Goal: Book appointment/travel/reservation

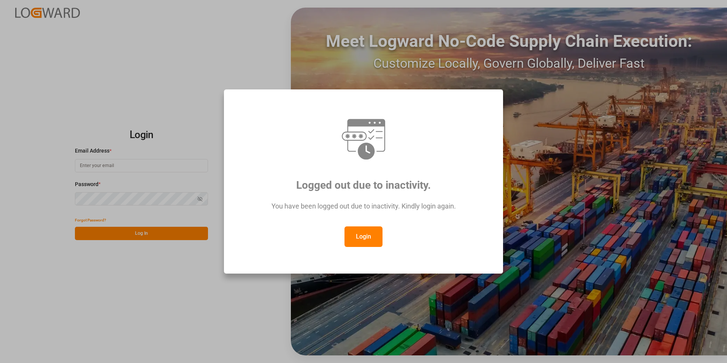
click at [361, 235] on button "Login" at bounding box center [364, 236] width 38 height 21
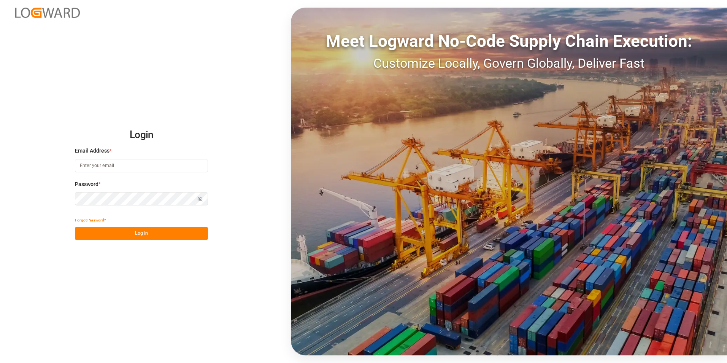
click at [146, 159] on input at bounding box center [141, 165] width 133 height 13
paste input "[EMAIL_ADDRESS][PERSON_NAME][DOMAIN_NAME]"
type input "[EMAIL_ADDRESS][PERSON_NAME][DOMAIN_NAME]"
click at [132, 229] on button "Log In" at bounding box center [141, 233] width 133 height 13
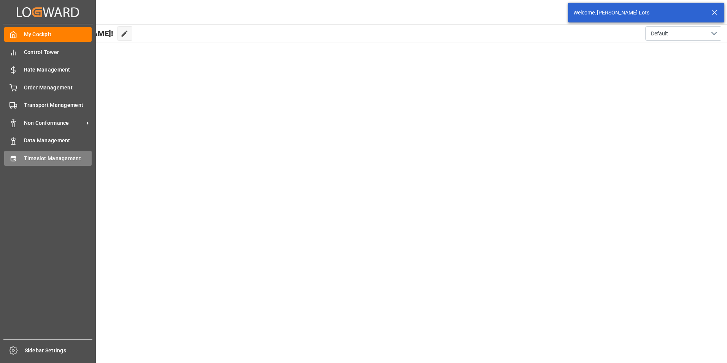
click at [62, 157] on span "Timeslot Management" at bounding box center [58, 158] width 68 height 8
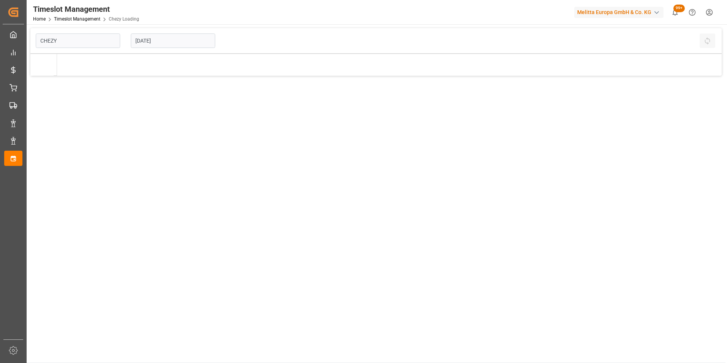
type input "Chezy Loading"
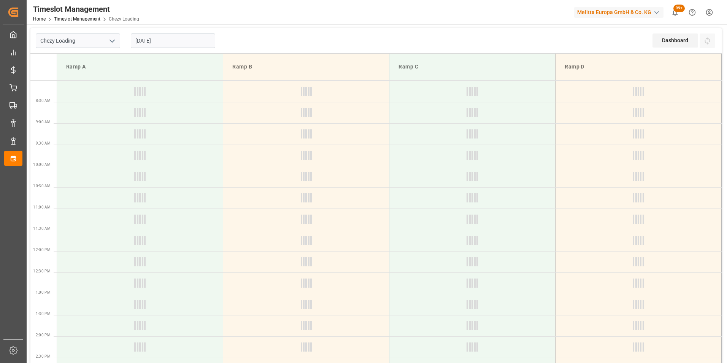
click at [149, 39] on input "[DATE]" at bounding box center [173, 40] width 84 height 14
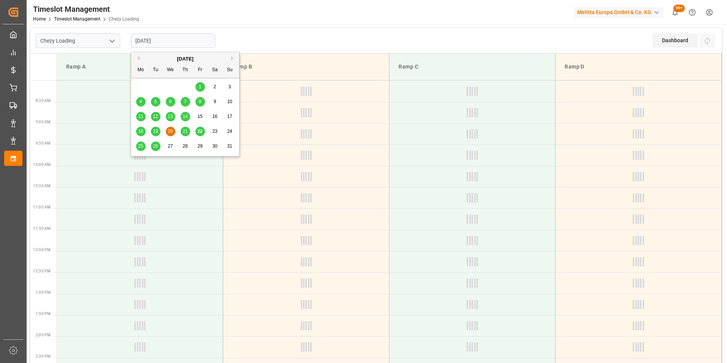
click at [184, 129] on span "21" at bounding box center [185, 131] width 5 height 5
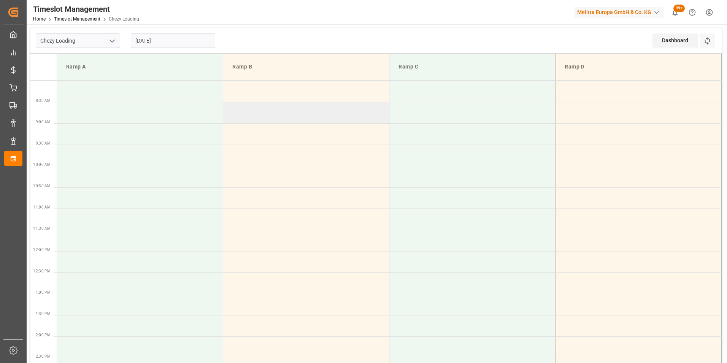
click at [327, 105] on td at bounding box center [306, 112] width 166 height 21
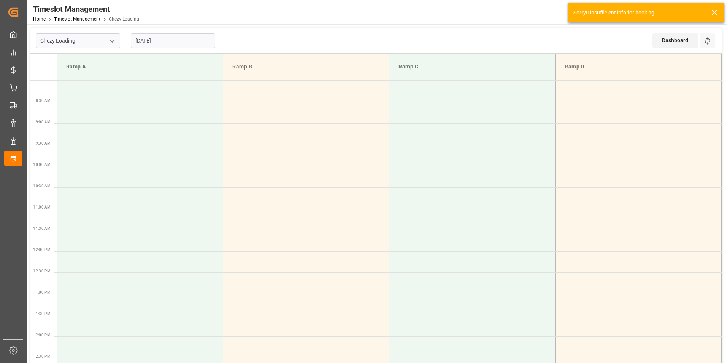
click at [150, 40] on input "[DATE]" at bounding box center [173, 40] width 84 height 14
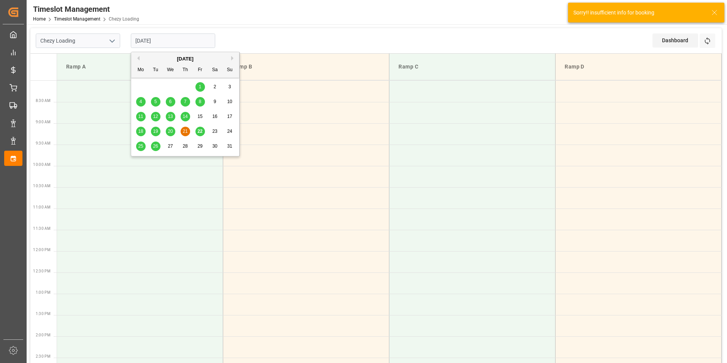
click at [171, 130] on span "20" at bounding box center [170, 131] width 5 height 5
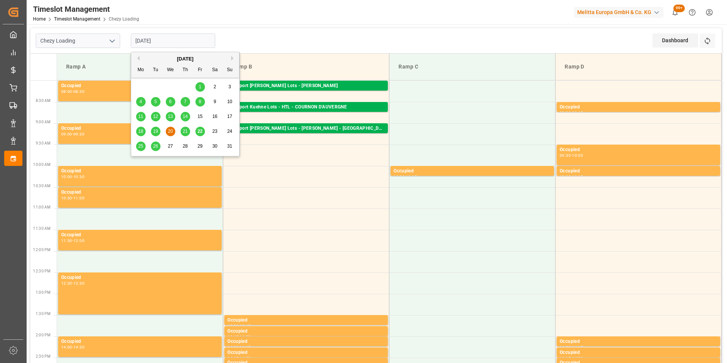
click at [159, 40] on input "[DATE]" at bounding box center [173, 40] width 84 height 14
click at [185, 131] on span "21" at bounding box center [185, 131] width 5 height 5
type input "[DATE]"
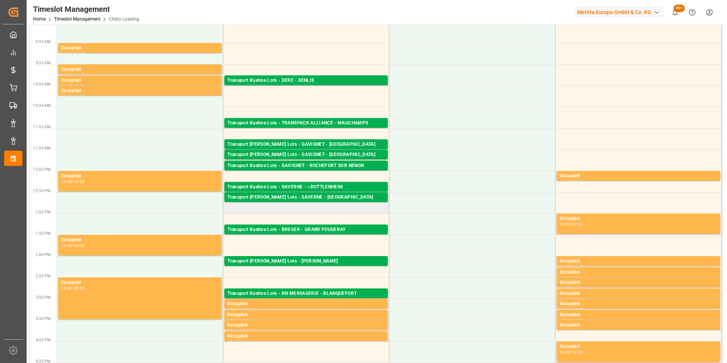
scroll to position [152, 0]
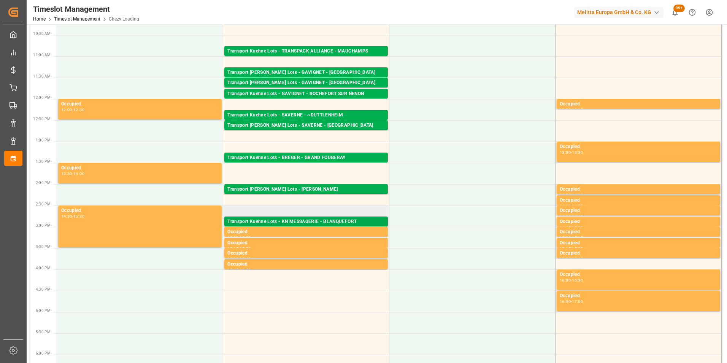
click at [334, 222] on div "Transport Kuehne Lots - KN MESSAGERIE - BLANQUEFORT" at bounding box center [305, 222] width 157 height 8
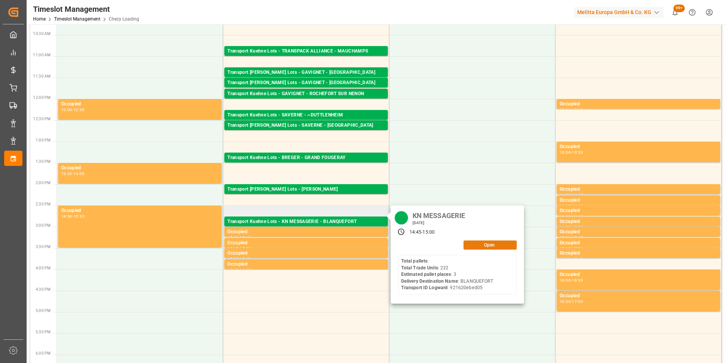
click at [480, 242] on button "Open" at bounding box center [490, 244] width 53 height 9
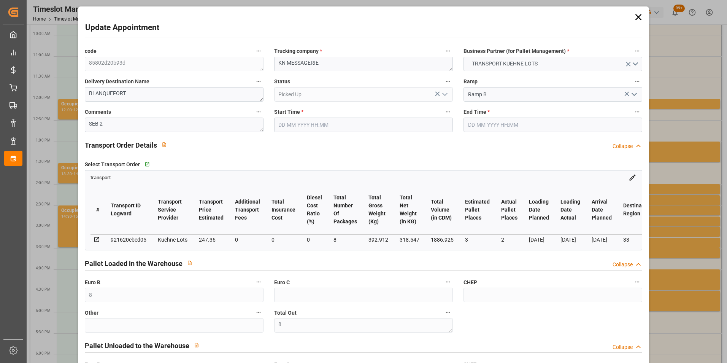
type input "[DATE] 14:45"
type input "[DATE] 15:00"
type input "[DATE] 15:10"
type input "[DATE] 11:28"
type input "[DATE]"
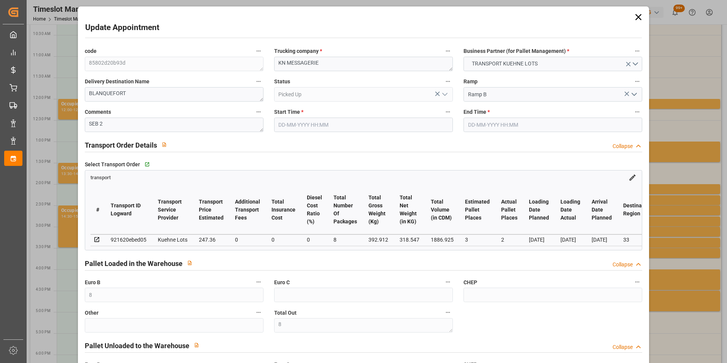
type input "[DATE]"
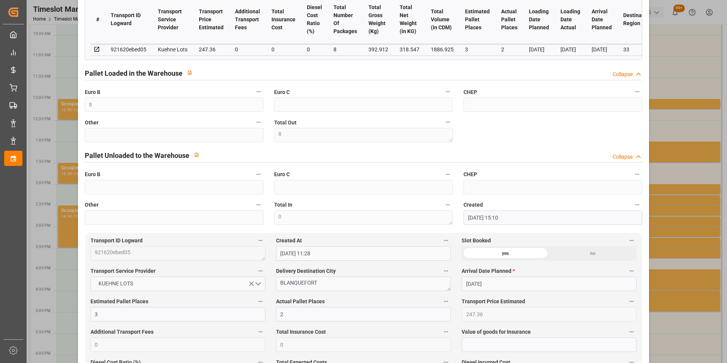
scroll to position [0, 0]
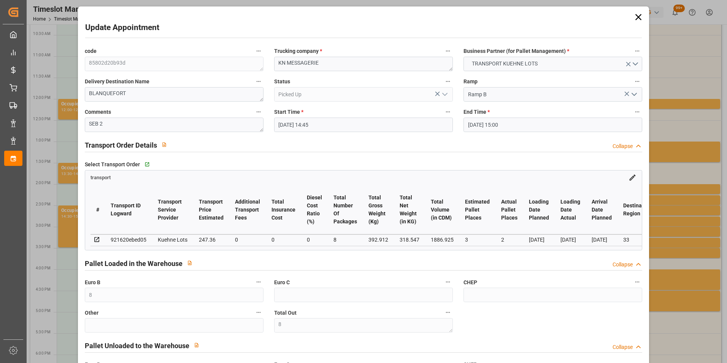
click at [706, 105] on div "Update Appointment code 85802d20b93d Trucking company * KN MESSAGERIE Business …" at bounding box center [363, 181] width 727 height 363
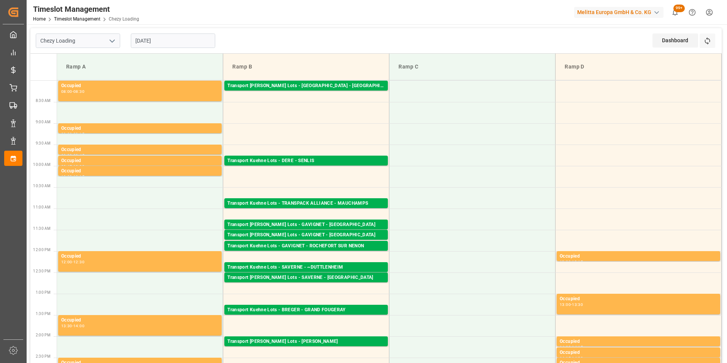
click at [173, 40] on input "[DATE]" at bounding box center [173, 40] width 84 height 14
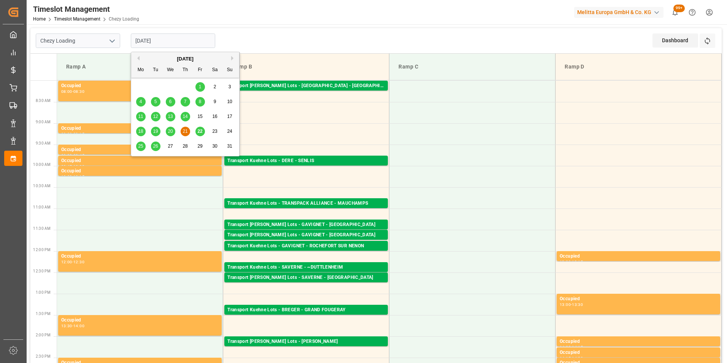
click at [141, 146] on span "25" at bounding box center [140, 145] width 5 height 5
type input "[DATE]"
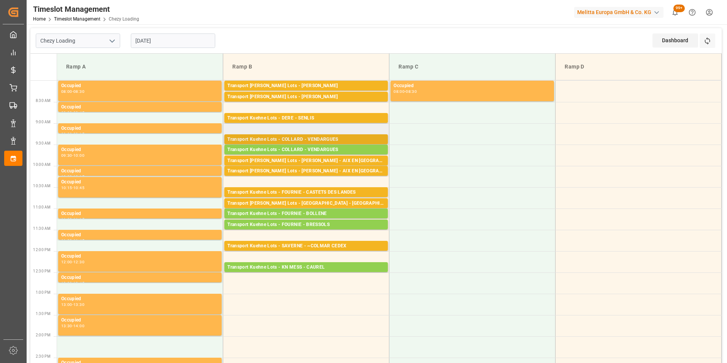
click at [331, 140] on div "Transport Kuehne Lots - COLLARD - VENDARGUES" at bounding box center [305, 140] width 157 height 8
click at [345, 148] on div "Transport Kuehne Lots - COLLARD - VENDARGUES" at bounding box center [305, 150] width 157 height 8
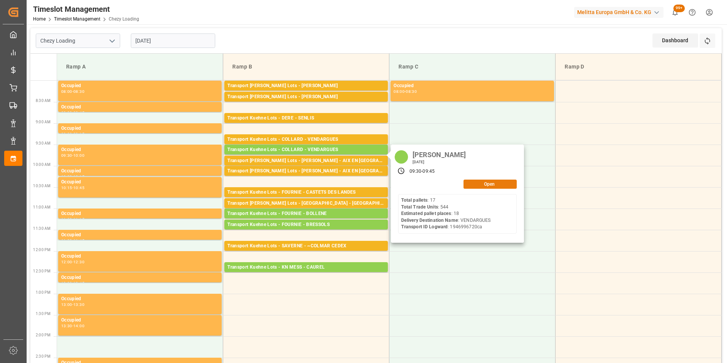
click at [480, 184] on button "Open" at bounding box center [490, 184] width 53 height 9
